Goal: Navigation & Orientation: Find specific page/section

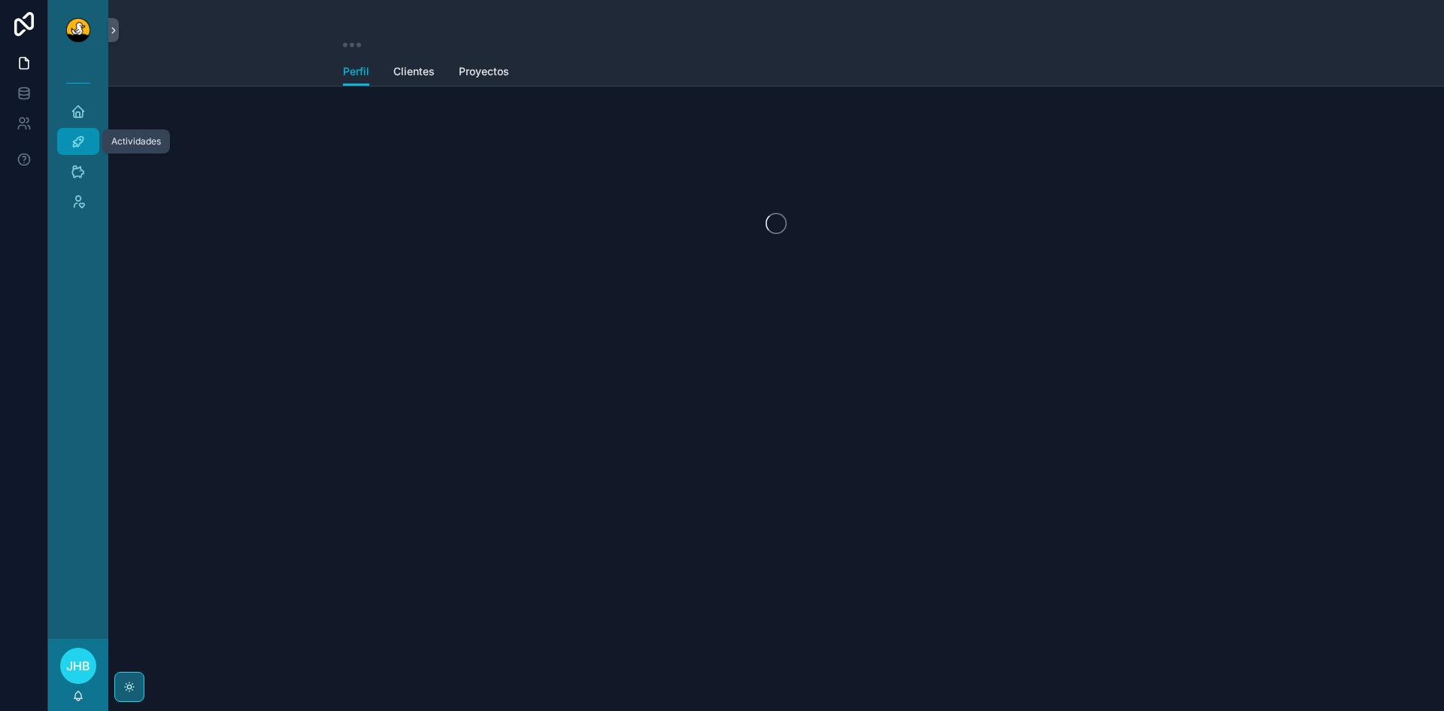
click at [84, 148] on icon "scrollable content" at bounding box center [78, 141] width 15 height 15
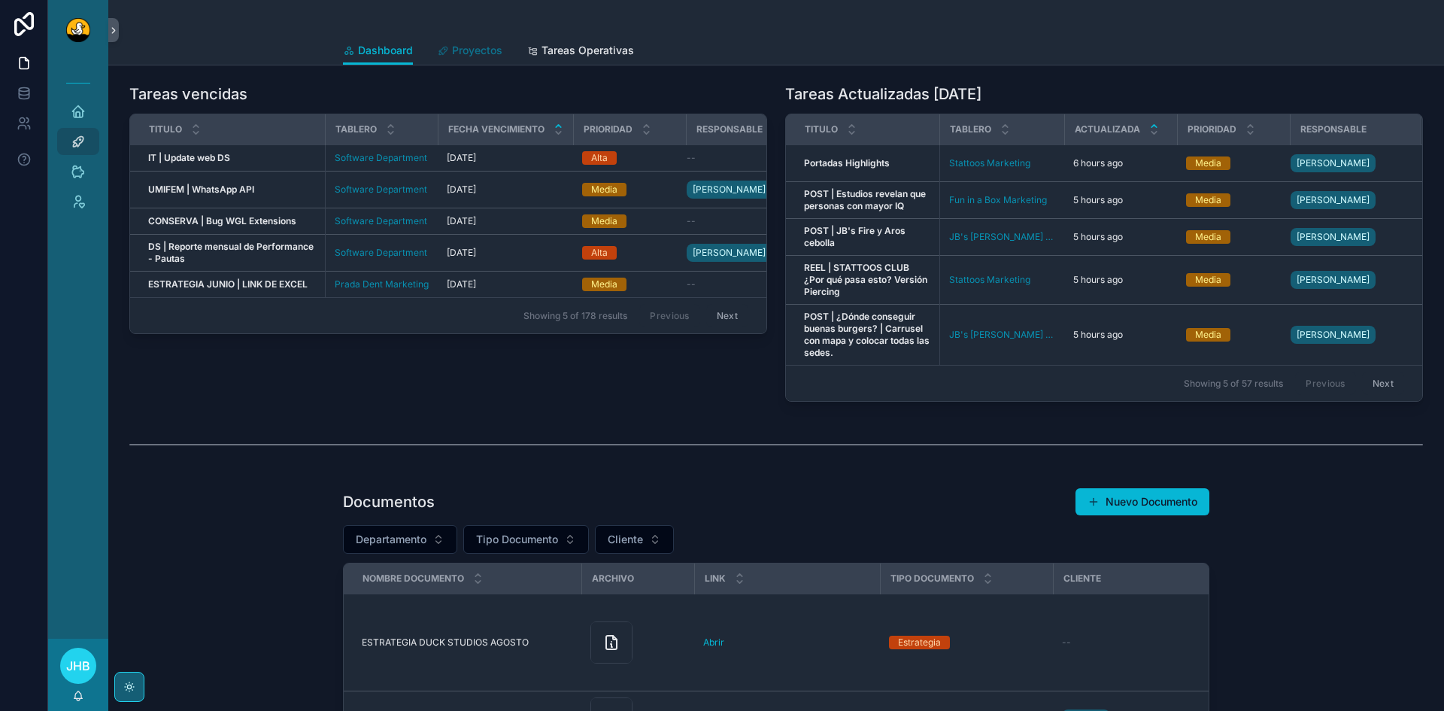
click at [463, 53] on span "Proyectos" at bounding box center [477, 50] width 50 height 15
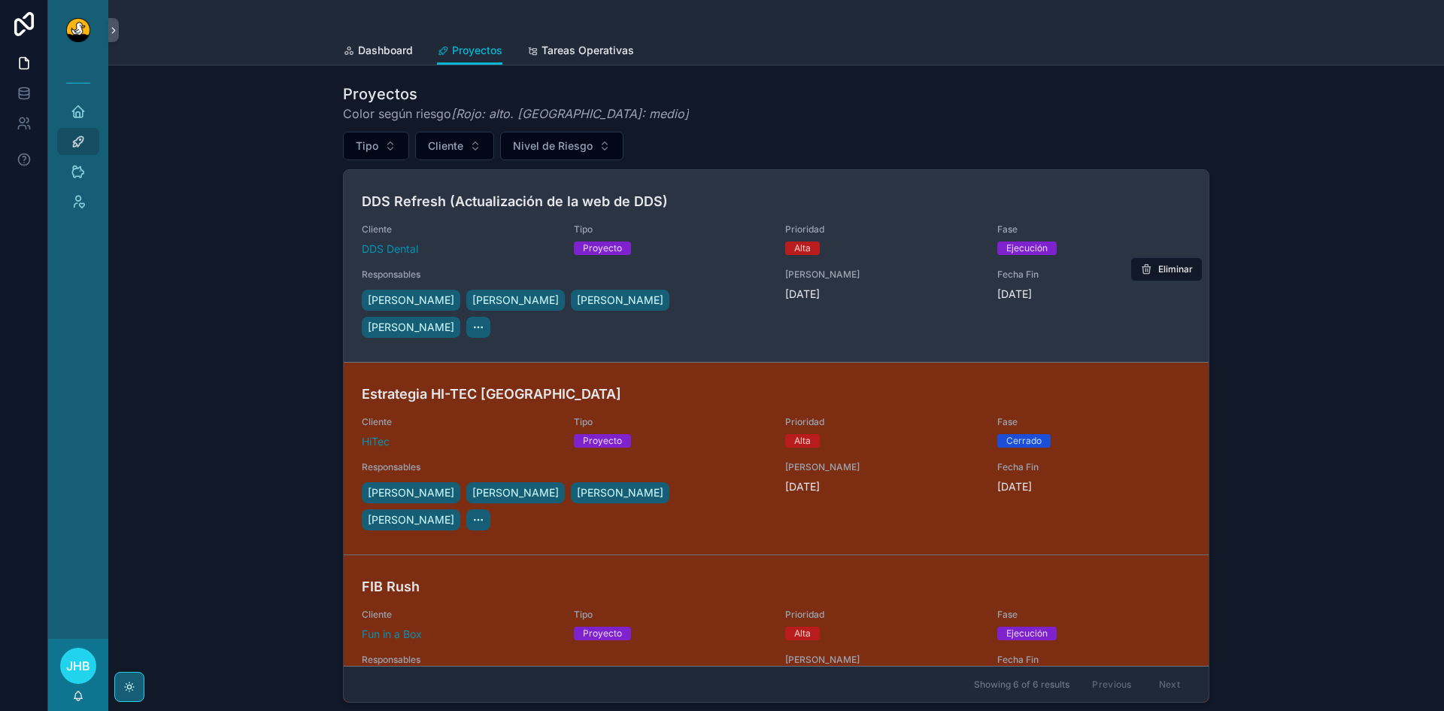
click at [512, 197] on h4 "DDS Refresh (Actualización de la web de DDS)" at bounding box center [776, 201] width 829 height 20
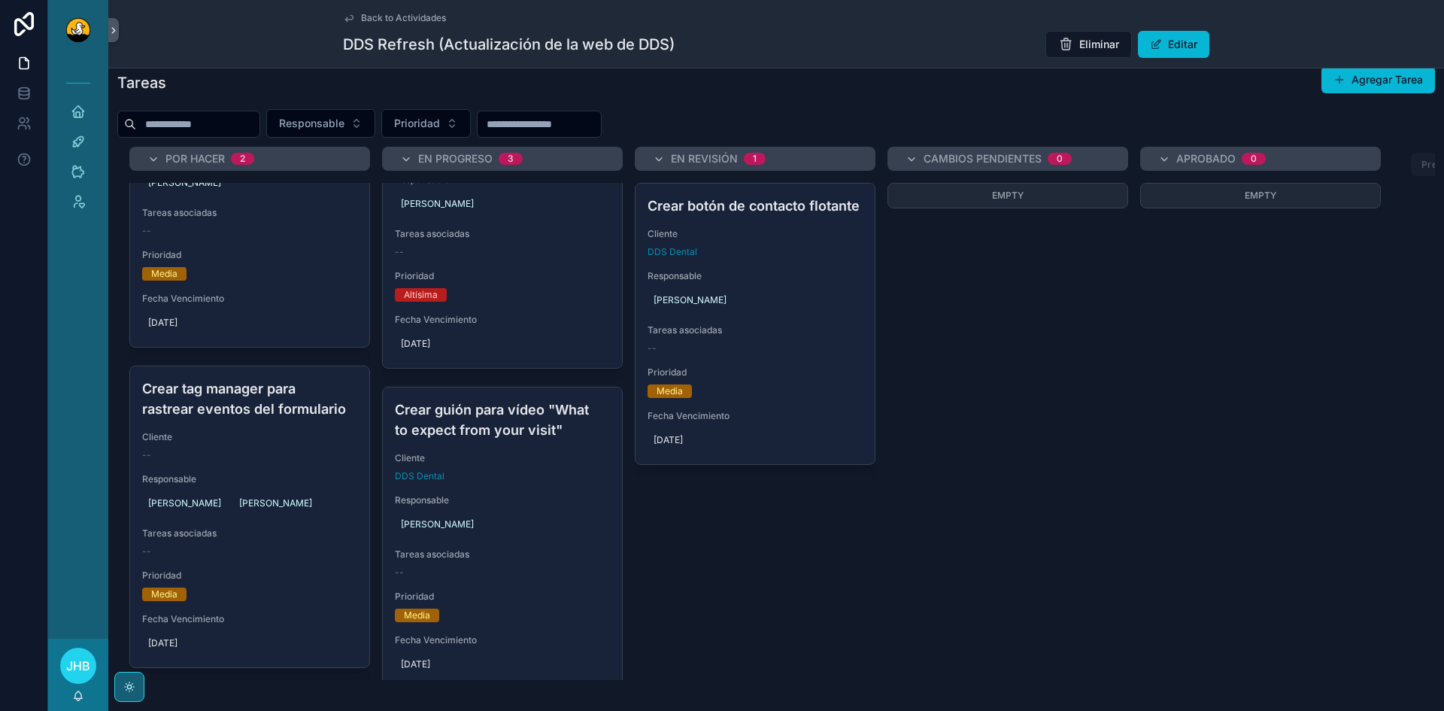
scroll to position [458, 0]
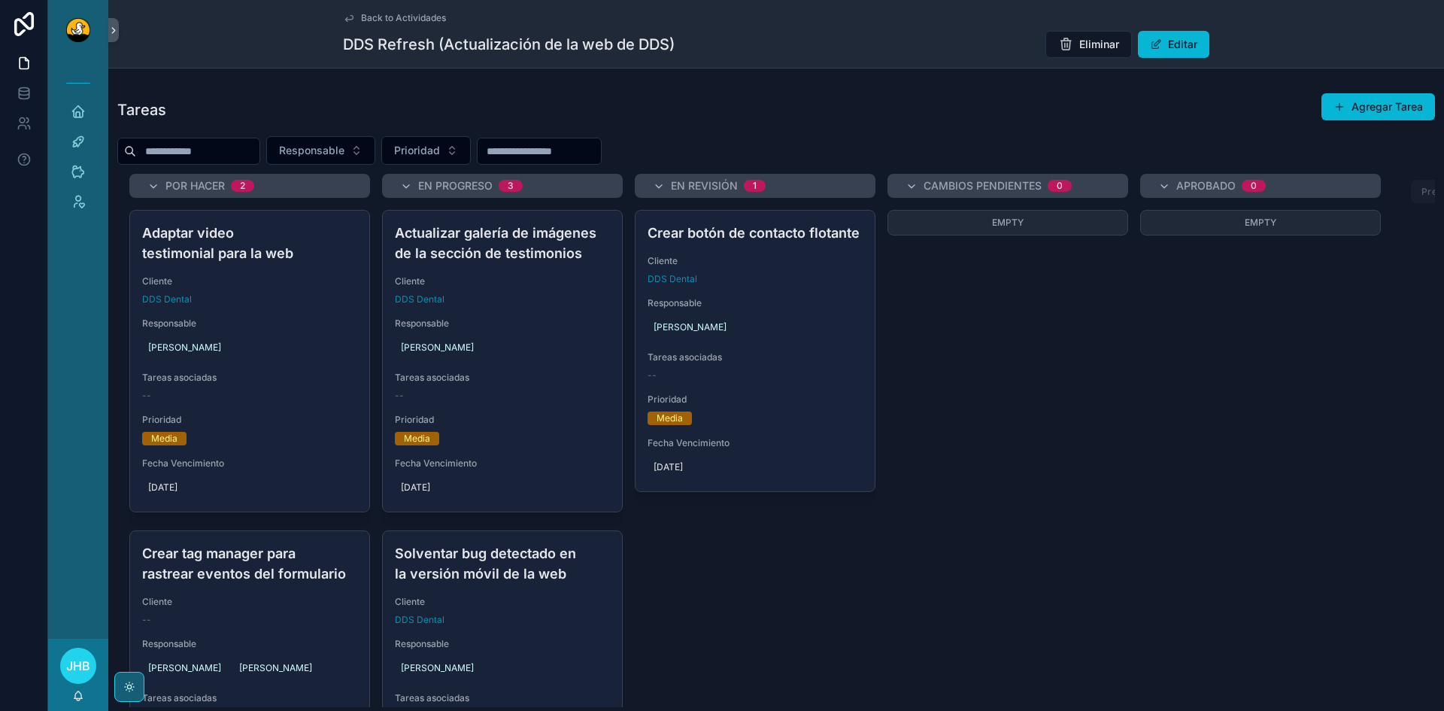
click at [404, 19] on span "Back to Actividades" at bounding box center [403, 18] width 85 height 12
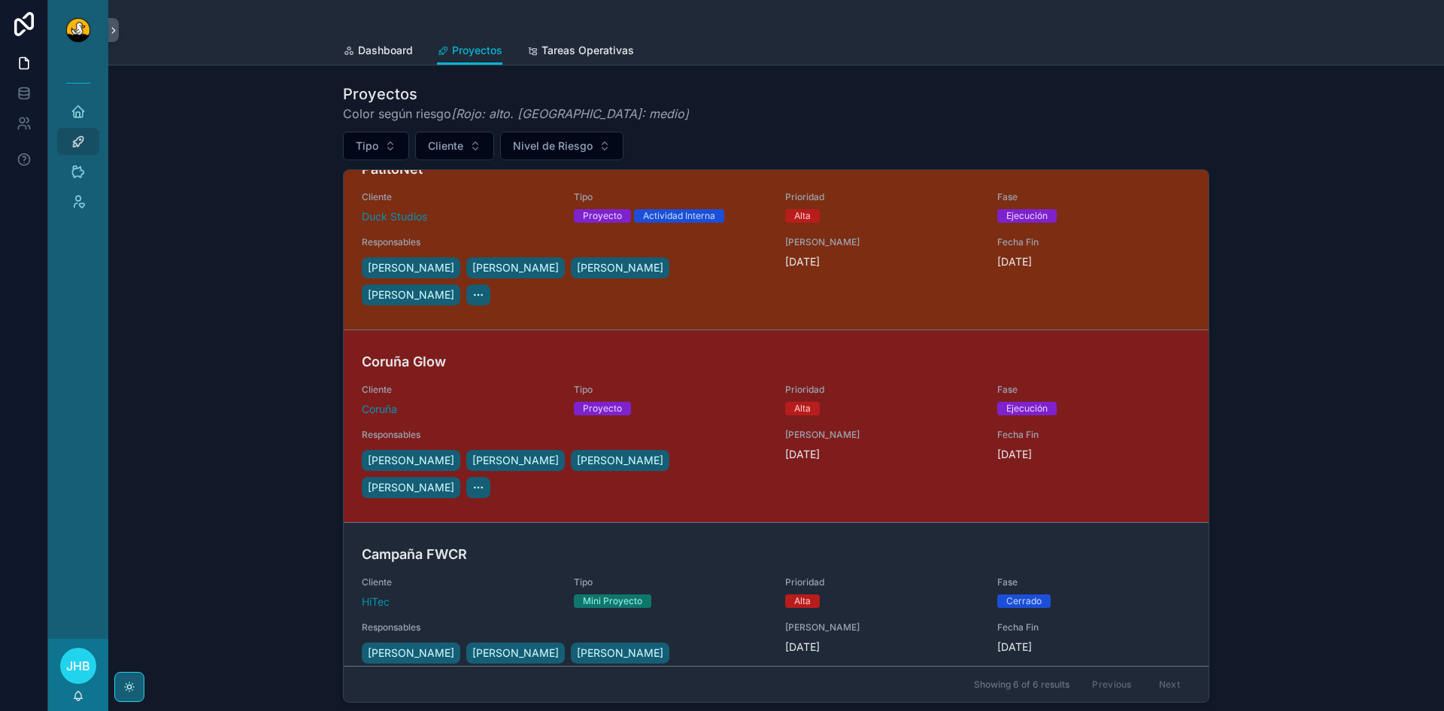
scroll to position [611, 0]
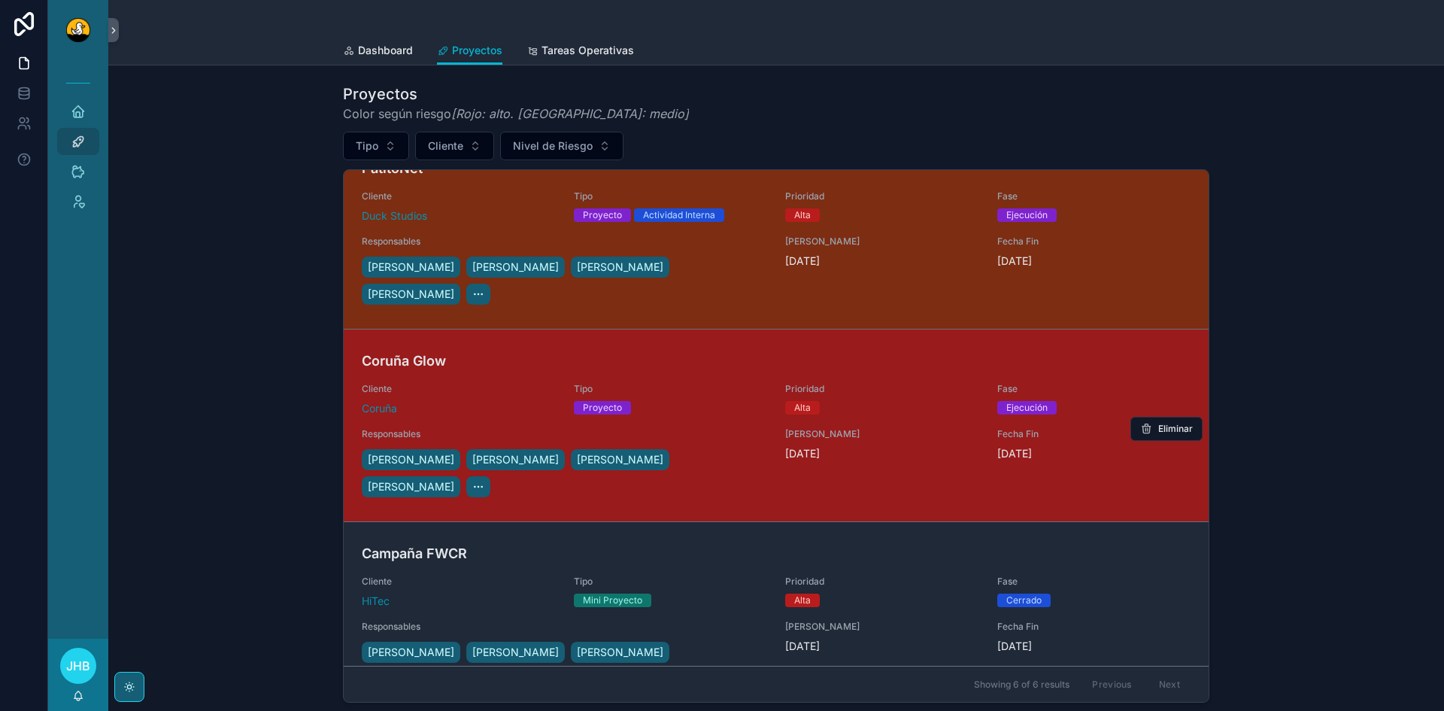
click at [499, 401] on div "Coruña" at bounding box center [459, 408] width 194 height 15
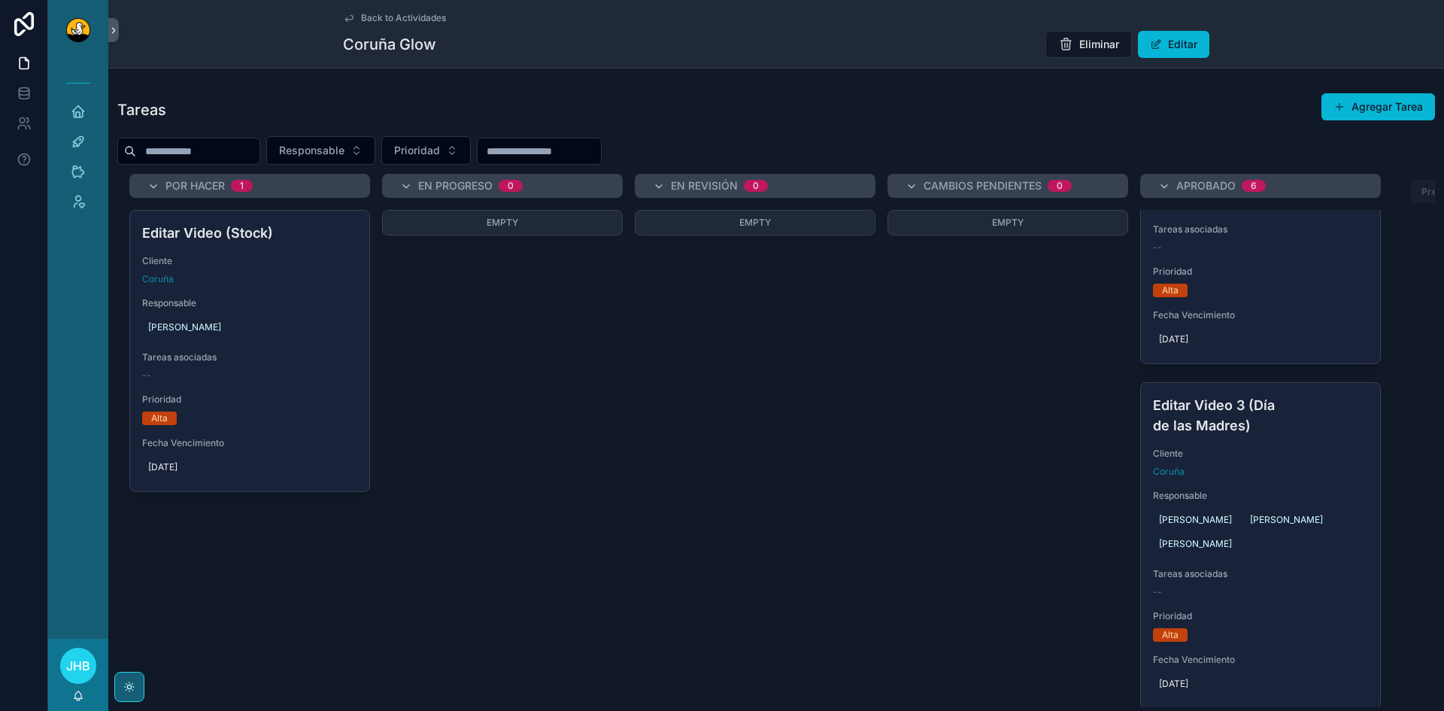
click at [390, 20] on span "Back to Actividades" at bounding box center [403, 18] width 85 height 12
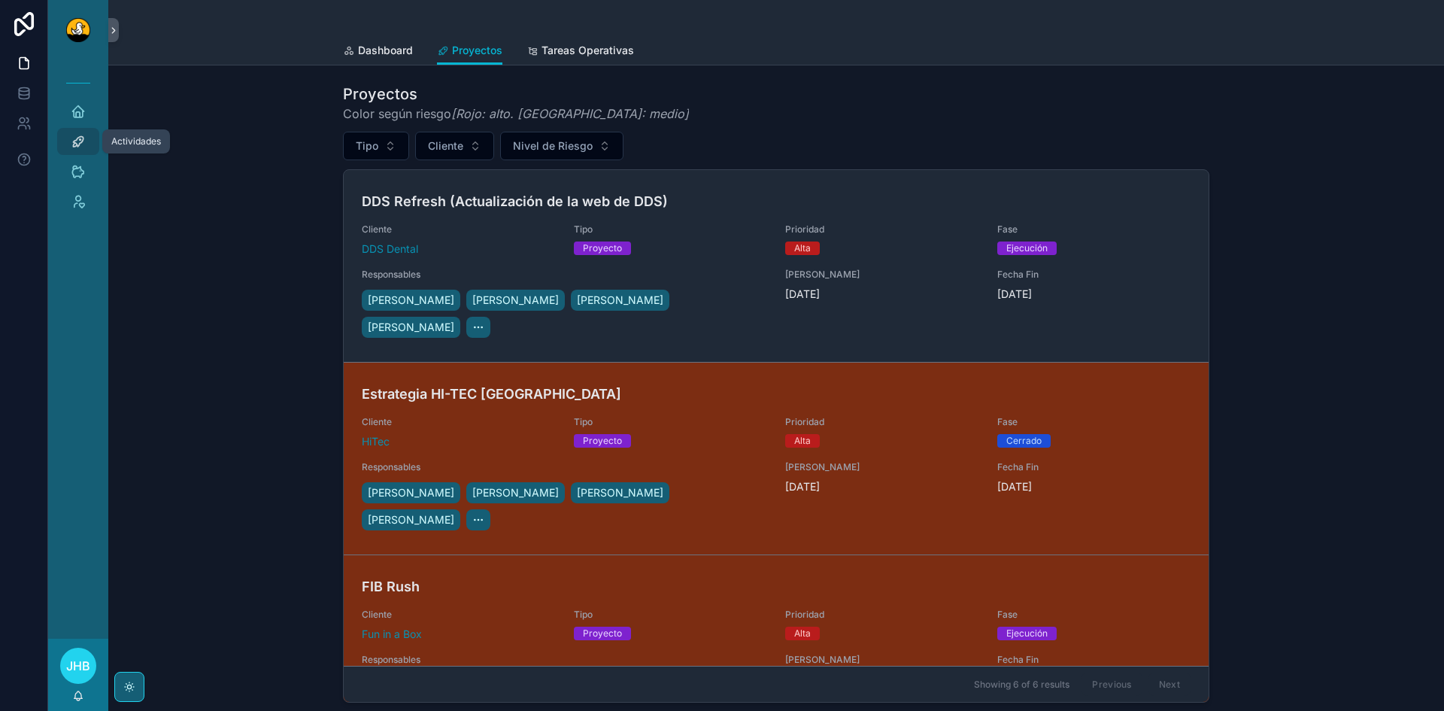
click at [89, 139] on div "Actividades" at bounding box center [78, 141] width 24 height 24
